Goal: Book appointment/travel/reservation

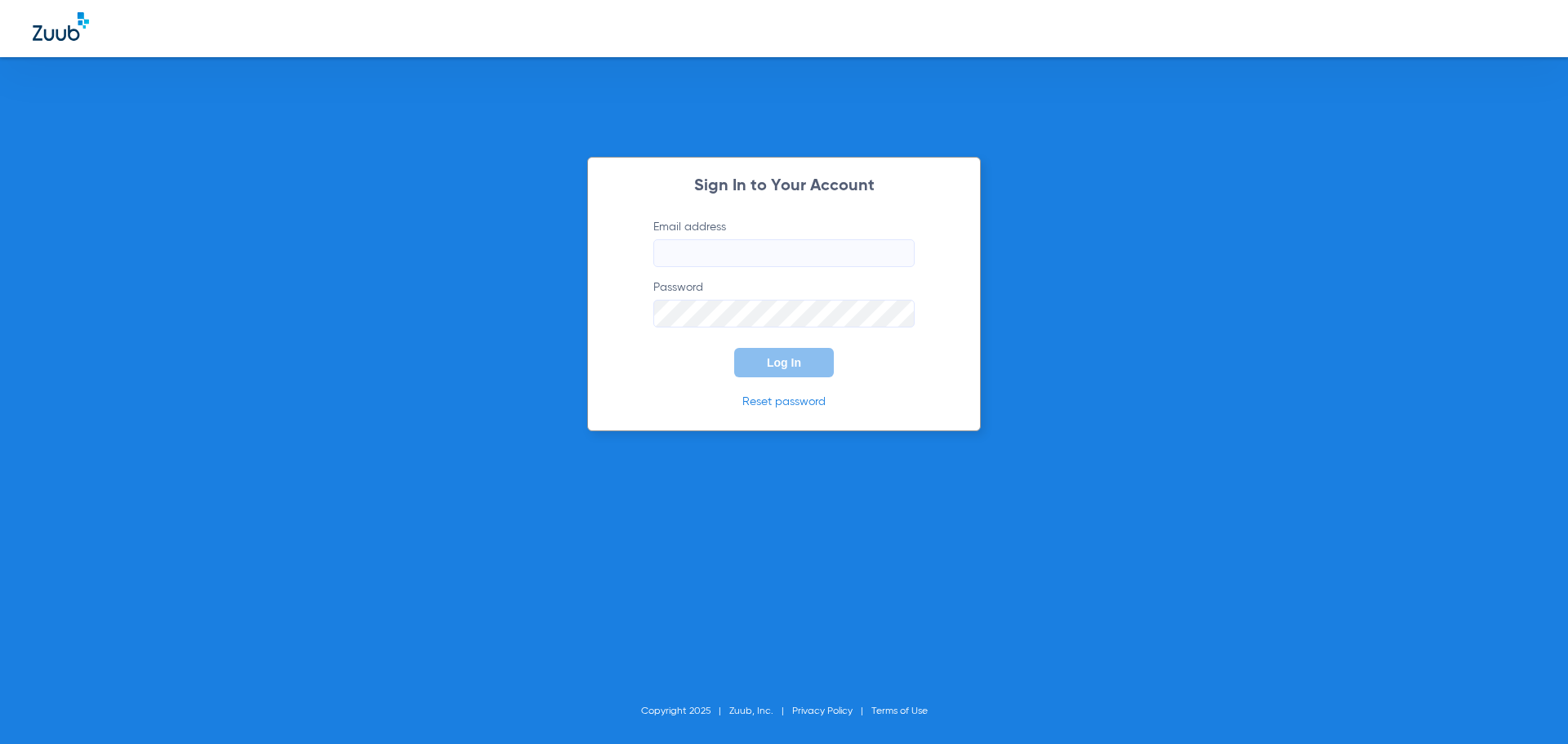
type input "[EMAIL_ADDRESS][DOMAIN_NAME]"
click at [774, 351] on button "Log In" at bounding box center [784, 363] width 100 height 30
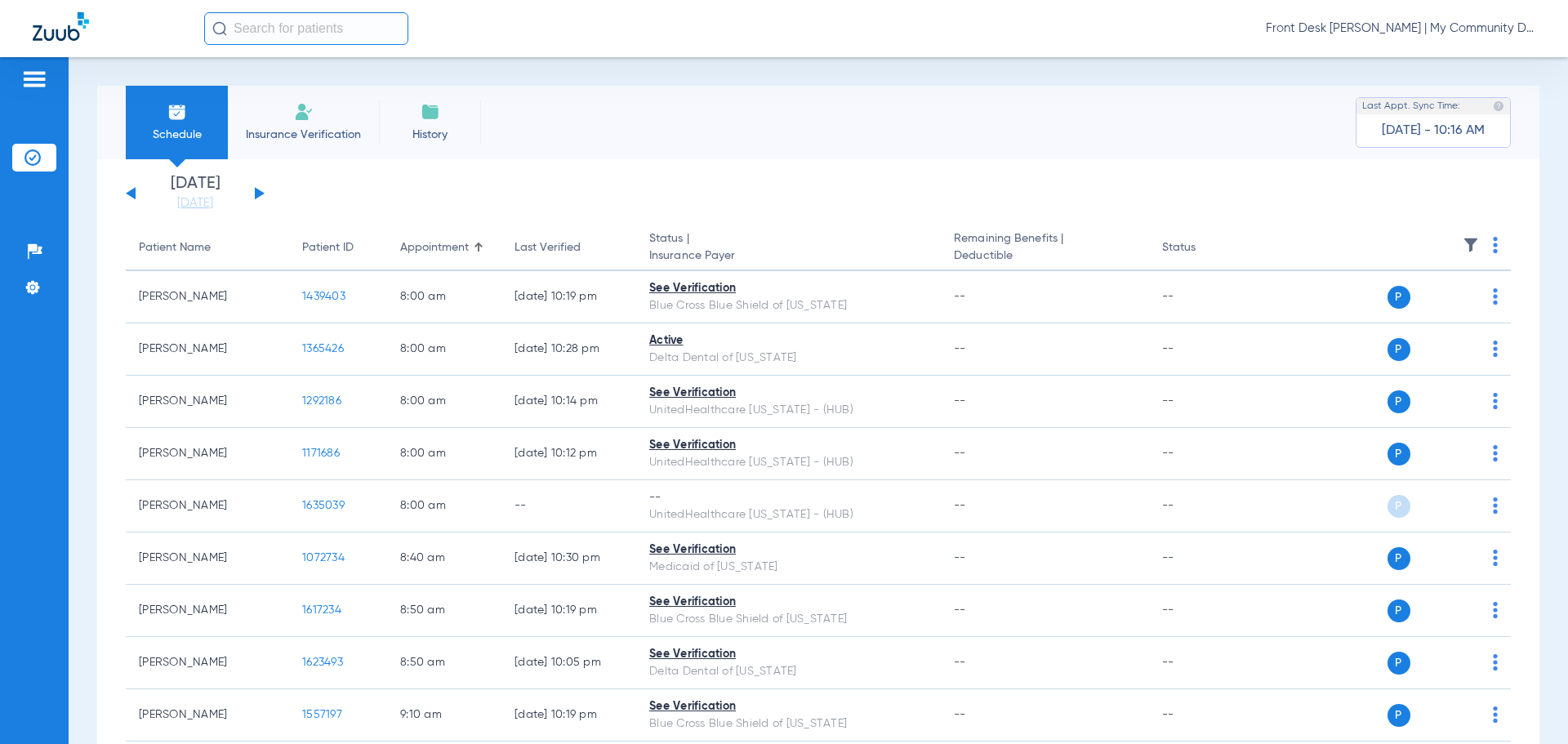
click at [321, 117] on li "Insurance Verification" at bounding box center [304, 123] width 151 height 74
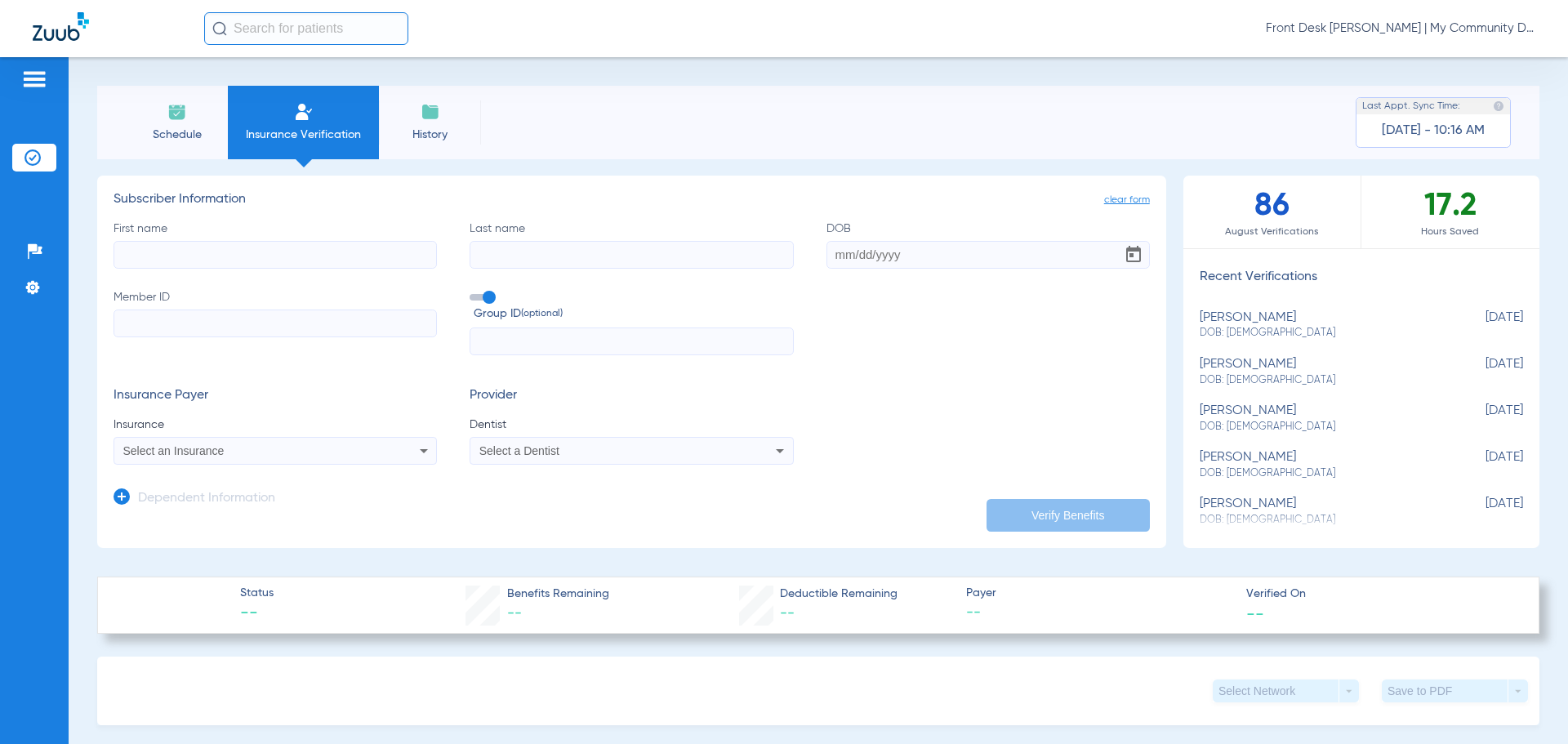
click at [214, 143] on li "Schedule" at bounding box center [177, 123] width 102 height 74
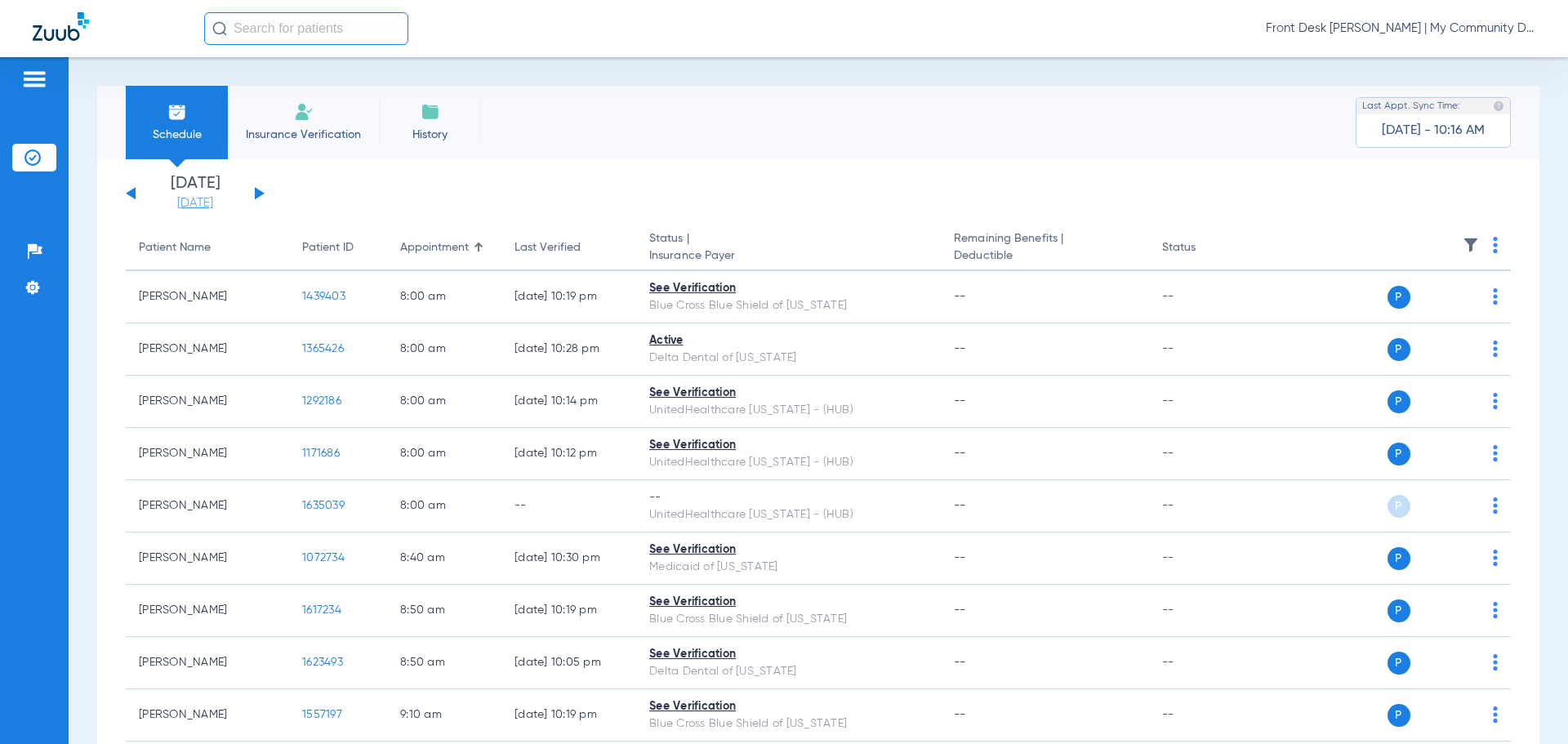
click at [211, 207] on link "[DATE]" at bounding box center [195, 203] width 98 height 17
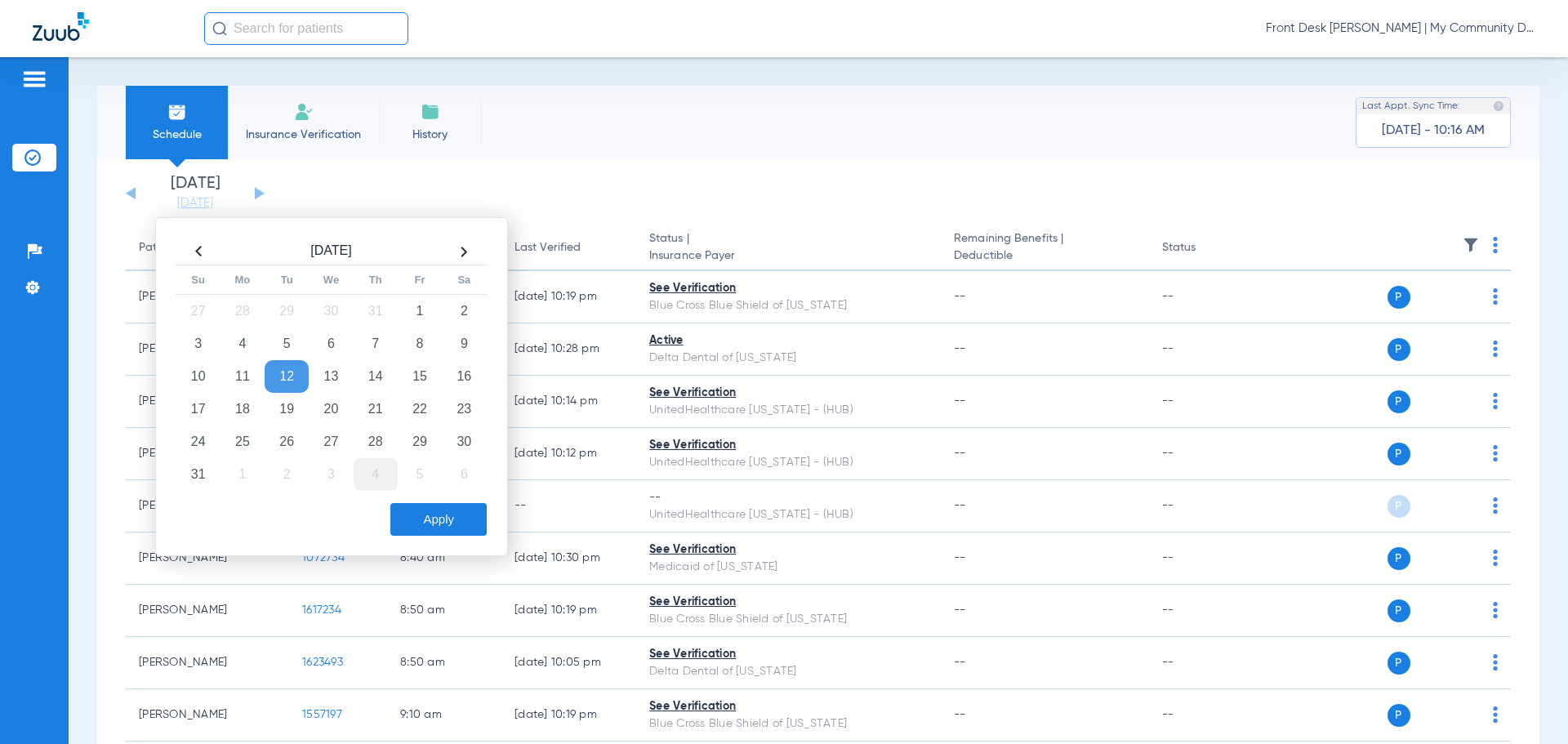
drag, startPoint x: 251, startPoint y: 406, endPoint x: 363, endPoint y: 473, distance: 130.5
click at [251, 406] on td "18" at bounding box center [243, 410] width 44 height 33
click at [419, 516] on button "Apply" at bounding box center [438, 519] width 97 height 33
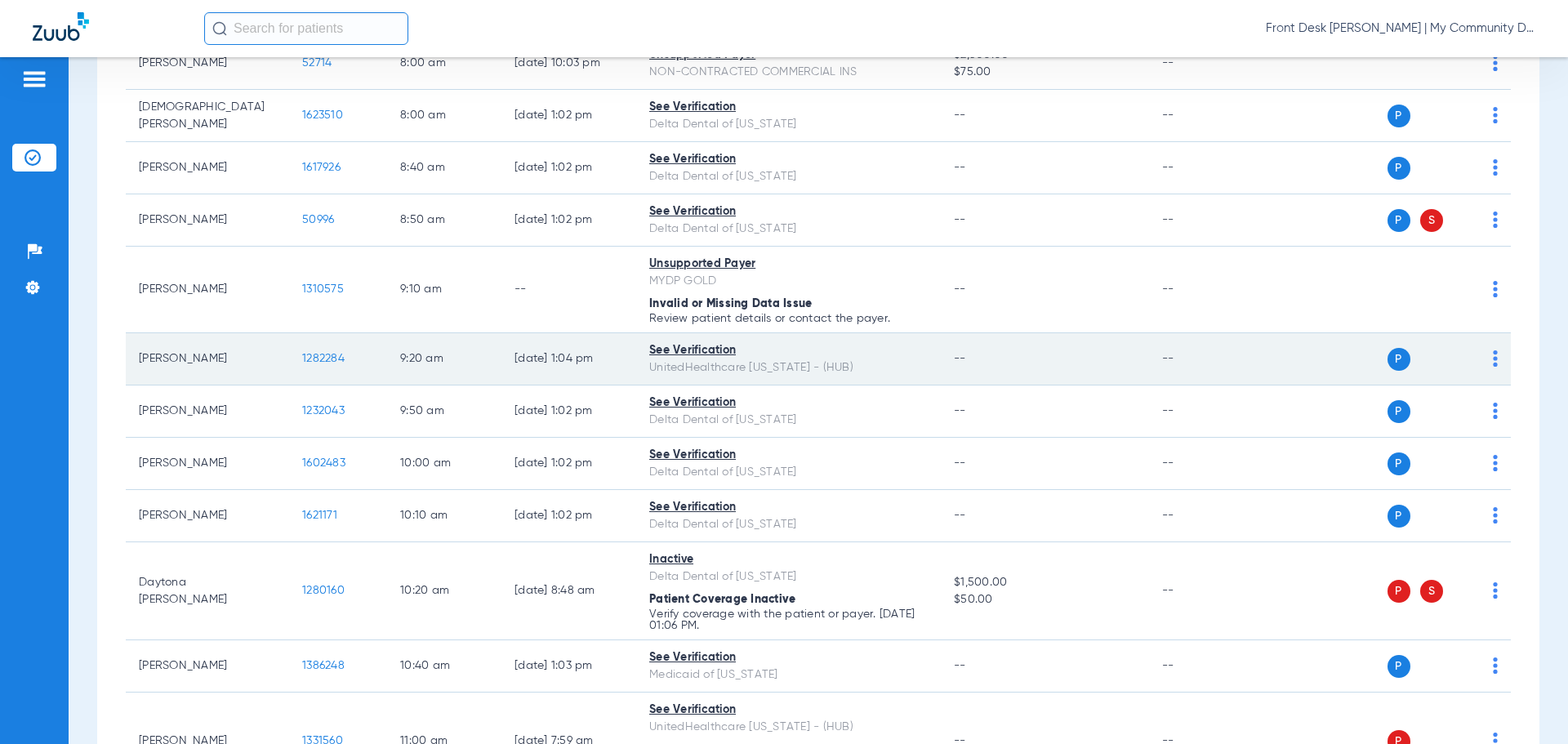
scroll to position [245, 0]
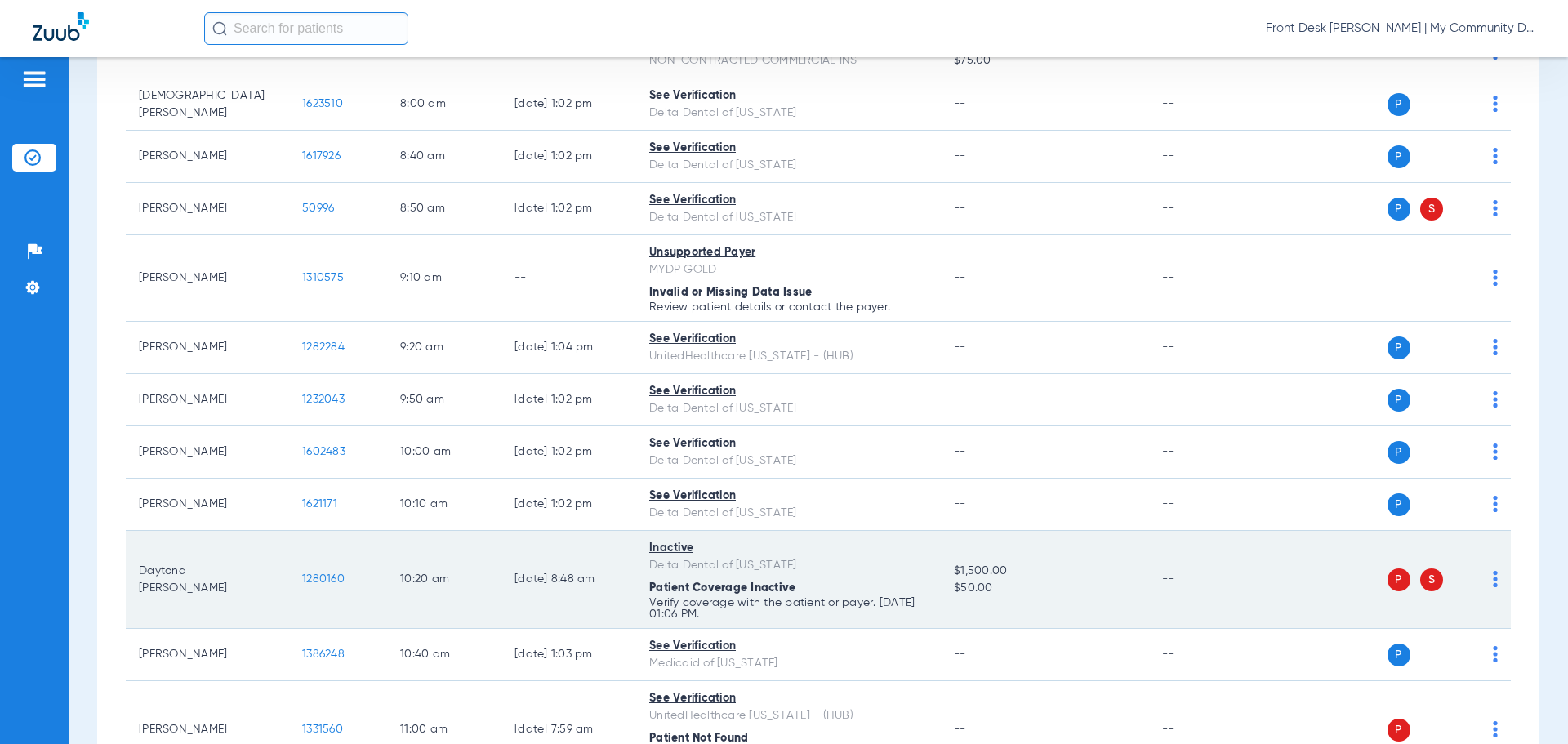
click at [770, 565] on div "Delta Dental of [US_STATE]" at bounding box center [789, 566] width 278 height 17
